Goal: Information Seeking & Learning: Find specific fact

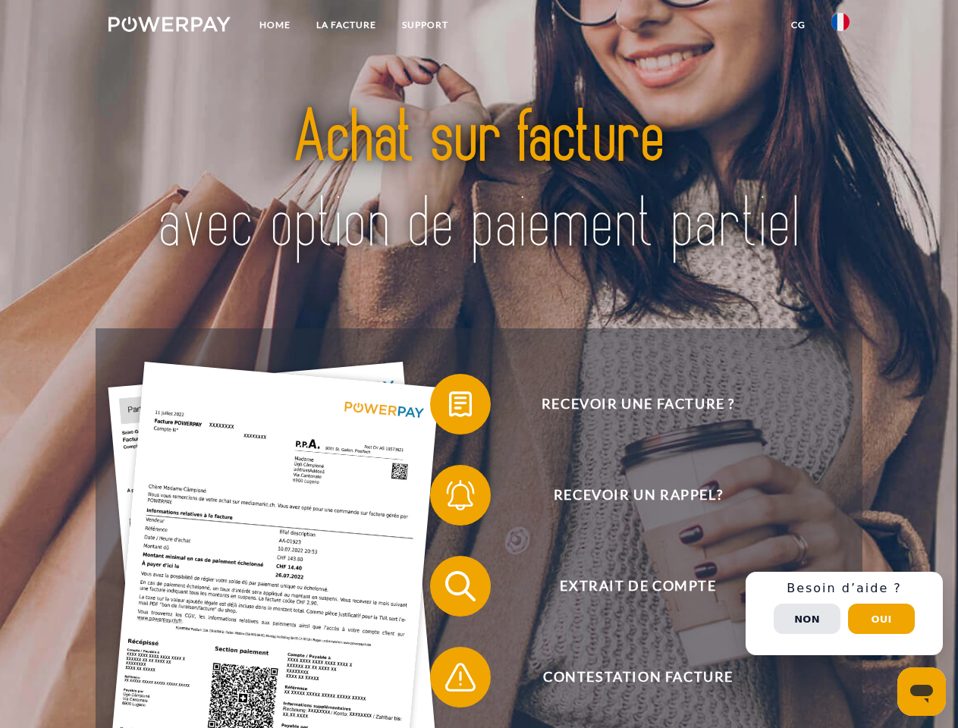
click at [169, 27] on img at bounding box center [169, 24] width 122 height 15
click at [841, 27] on img at bounding box center [841, 22] width 18 height 18
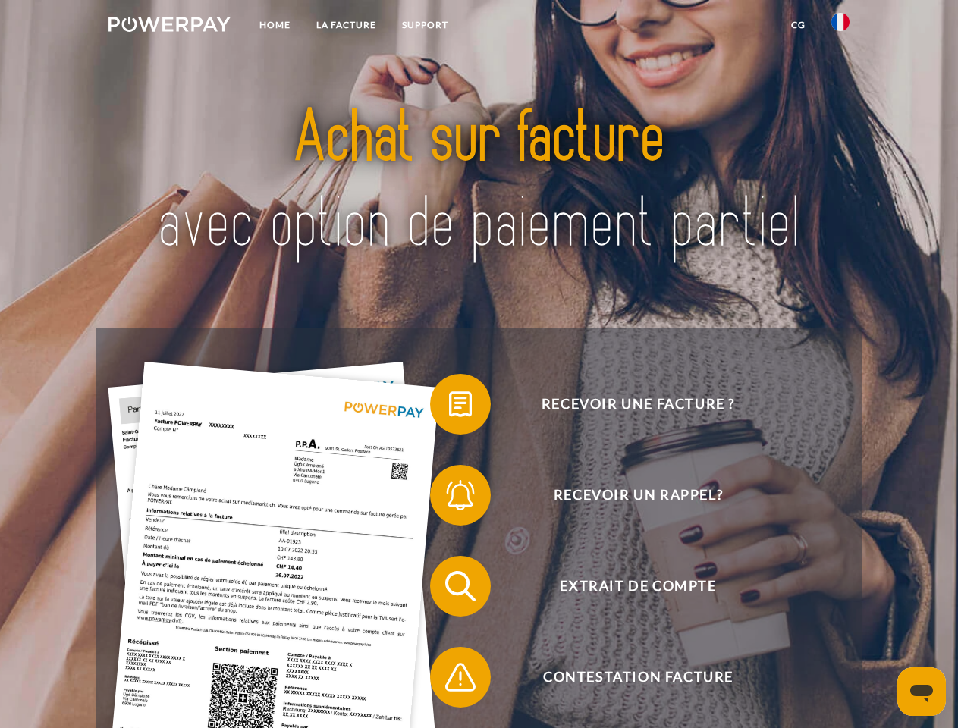
click at [798, 25] on link "CG" at bounding box center [798, 24] width 40 height 27
click at [449, 407] on span at bounding box center [438, 404] width 76 height 76
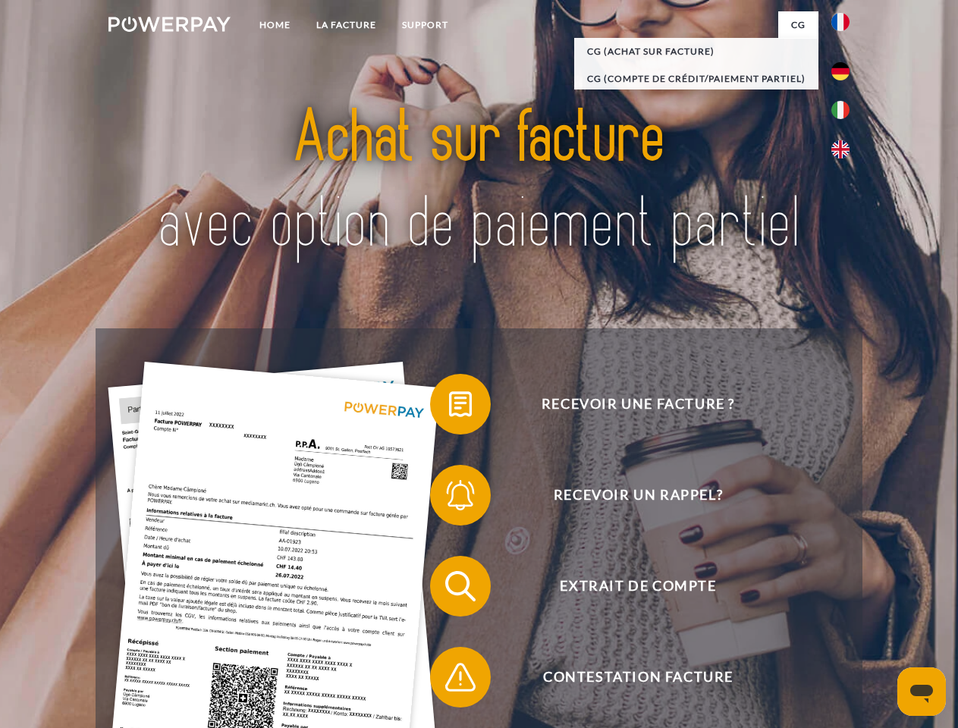
click at [449, 498] on span at bounding box center [438, 496] width 76 height 76
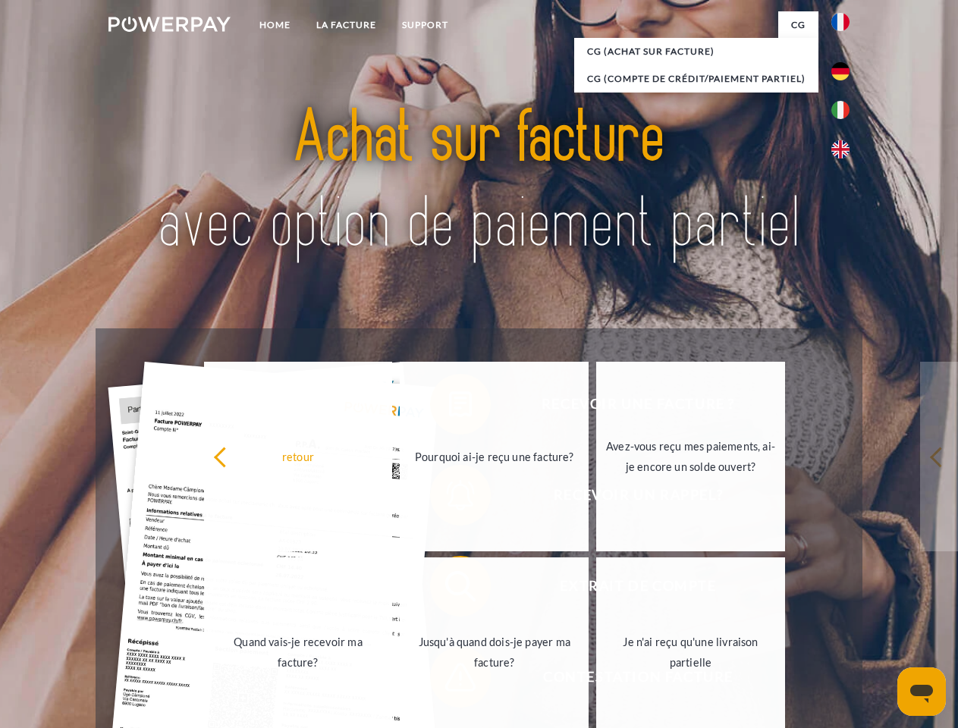
click at [449, 590] on link "Jusqu'à quand dois-je payer ma facture?" at bounding box center [494, 653] width 189 height 190
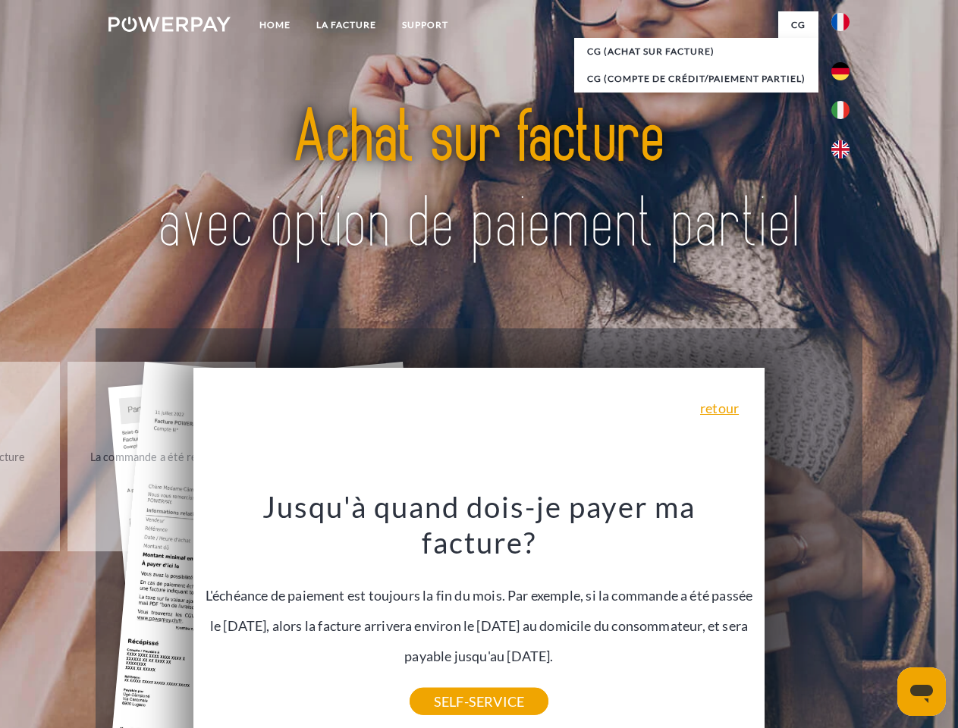
click at [844, 614] on div "Recevoir une facture ? Recevoir un rappel? Extrait de compte retour" at bounding box center [479, 632] width 766 height 607
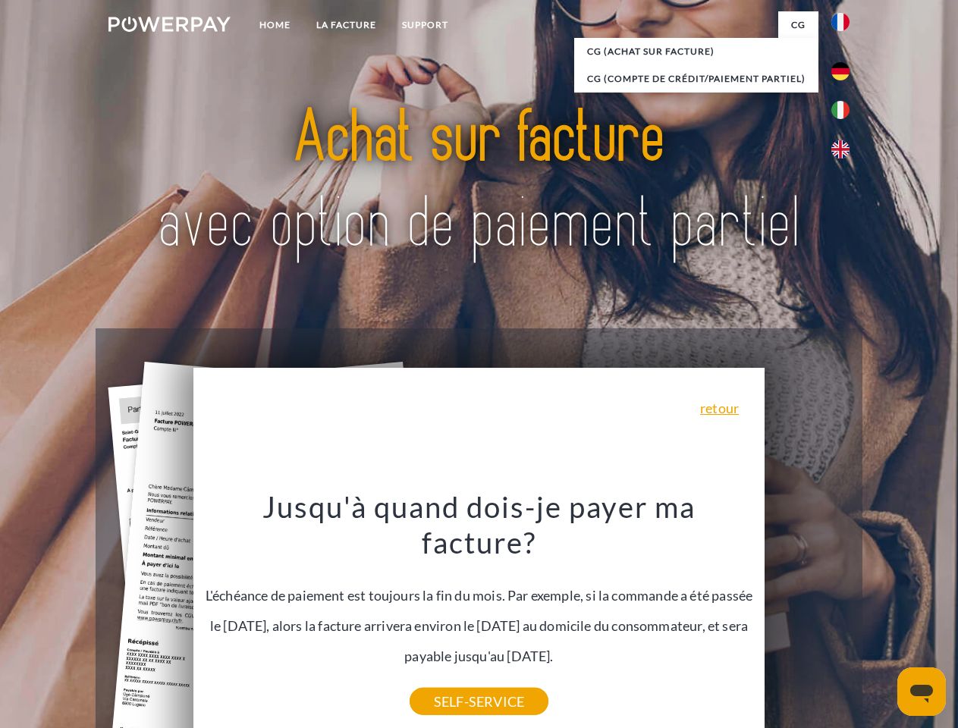
click at [807, 617] on span "Extrait de compte" at bounding box center [638, 586] width 372 height 61
click at [882, 619] on header "Home LA FACTURE Support" at bounding box center [479, 524] width 958 height 1048
